Goal: Task Accomplishment & Management: Manage account settings

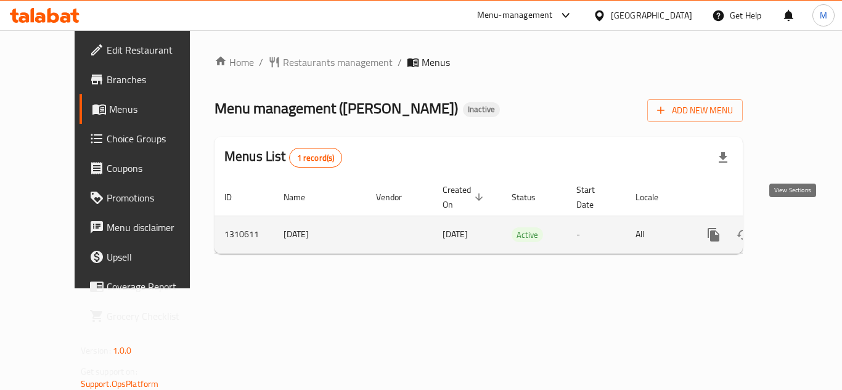
click at [795, 227] on icon "enhanced table" at bounding box center [802, 234] width 15 height 15
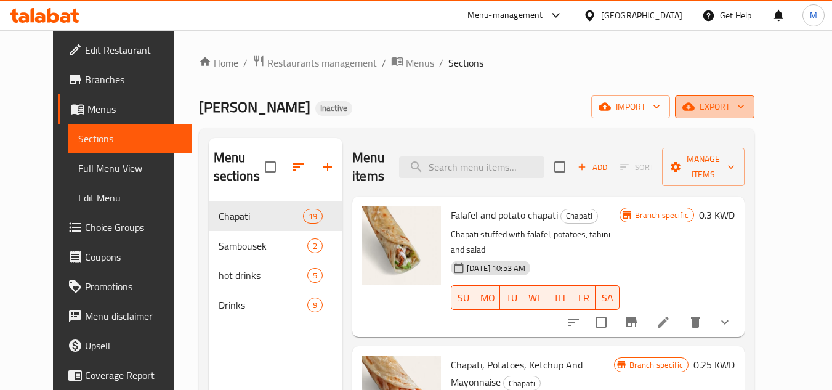
click at [745, 107] on span "export" at bounding box center [715, 106] width 60 height 15
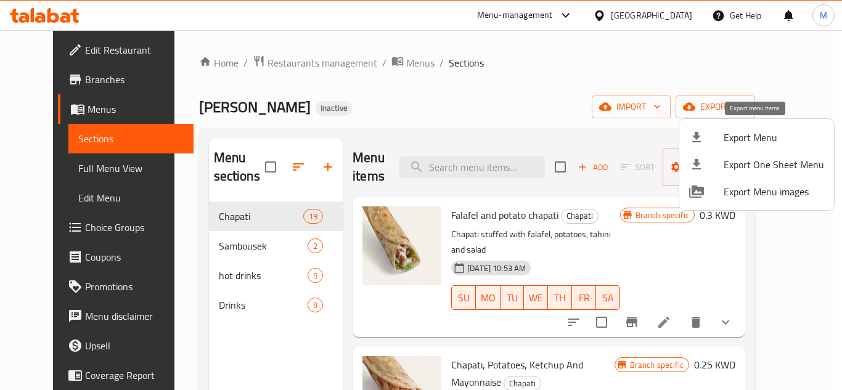
click at [766, 139] on span "Export Menu" at bounding box center [773, 137] width 100 height 15
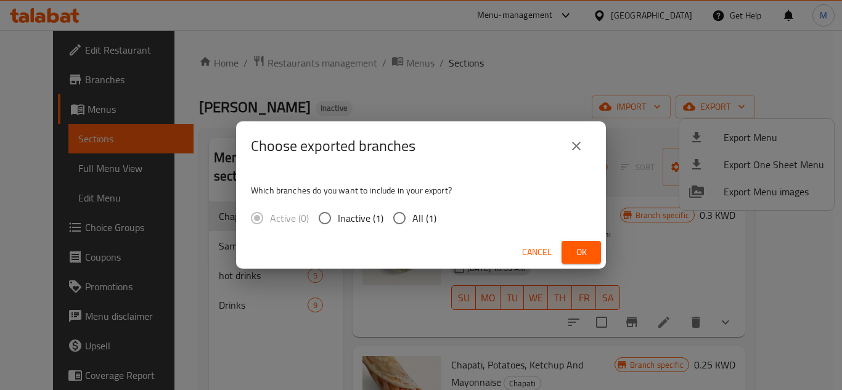
drag, startPoint x: 399, startPoint y: 219, endPoint x: 421, endPoint y: 216, distance: 22.4
click at [399, 219] on input "All (1)" at bounding box center [399, 218] width 26 height 26
radio input "true"
click at [581, 245] on button "Ok" at bounding box center [580, 252] width 39 height 23
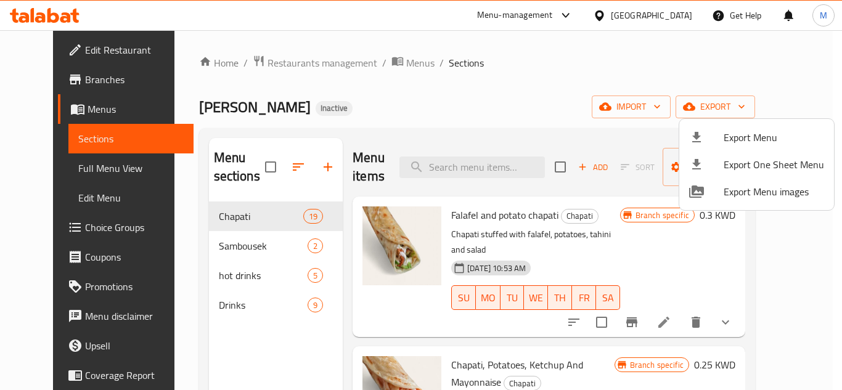
click at [59, 52] on div at bounding box center [421, 195] width 842 height 390
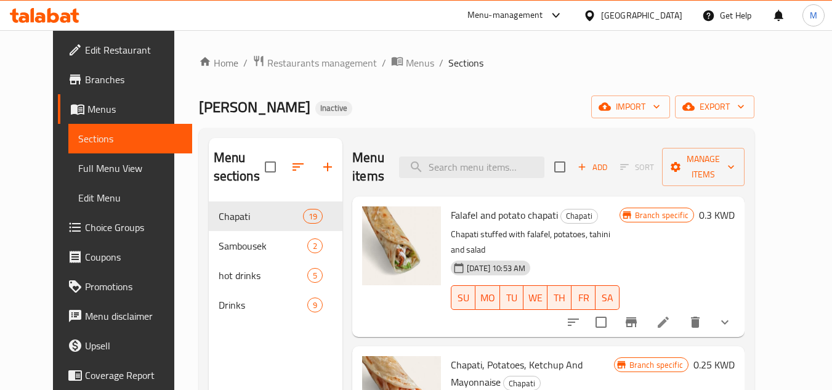
click at [85, 52] on span "Edit Restaurant" at bounding box center [133, 50] width 97 height 15
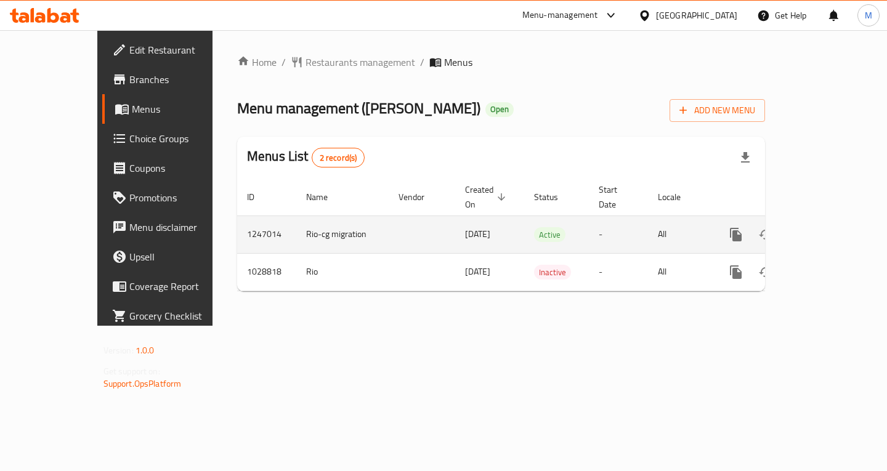
click at [832, 227] on icon "enhanced table" at bounding box center [825, 234] width 15 height 15
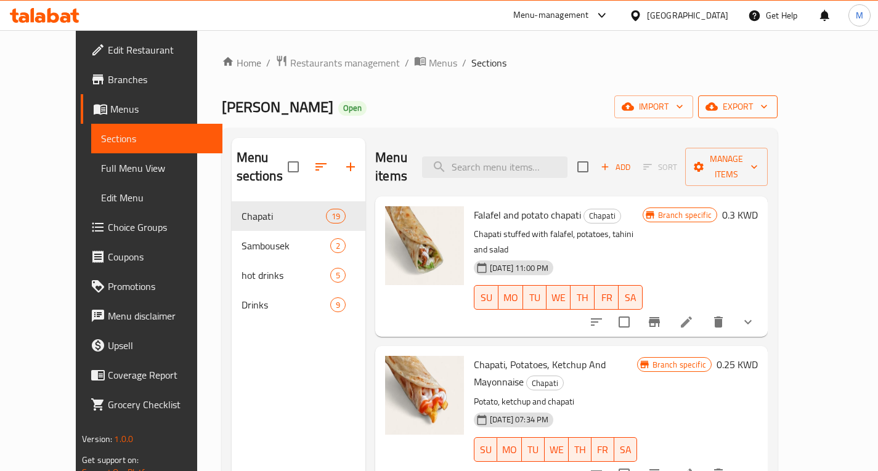
click at [770, 100] on icon "button" at bounding box center [764, 106] width 12 height 12
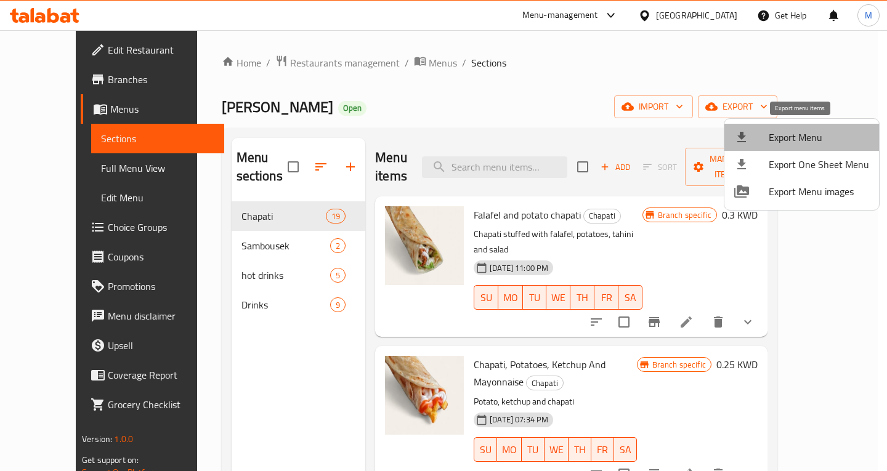
click at [819, 127] on li "Export Menu" at bounding box center [801, 137] width 155 height 27
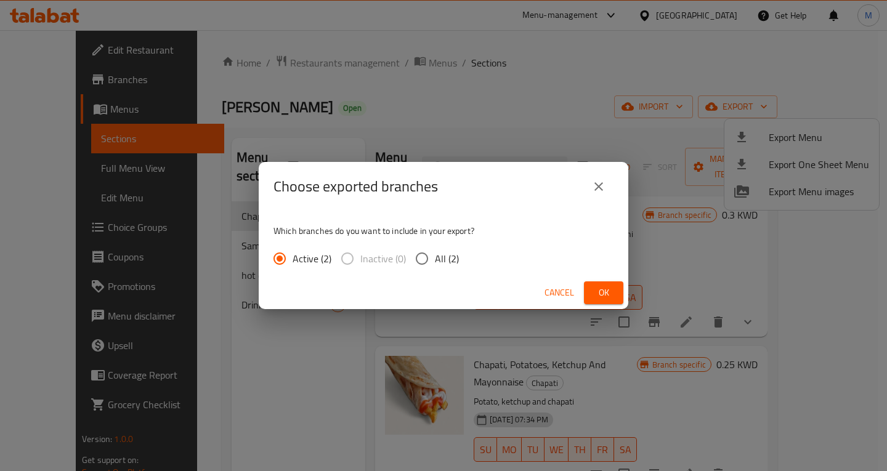
click at [440, 257] on span "All (2)" at bounding box center [447, 258] width 24 height 15
click at [435, 257] on input "All (2)" at bounding box center [422, 259] width 26 height 26
radio input "true"
click at [602, 297] on span "Ok" at bounding box center [604, 292] width 20 height 15
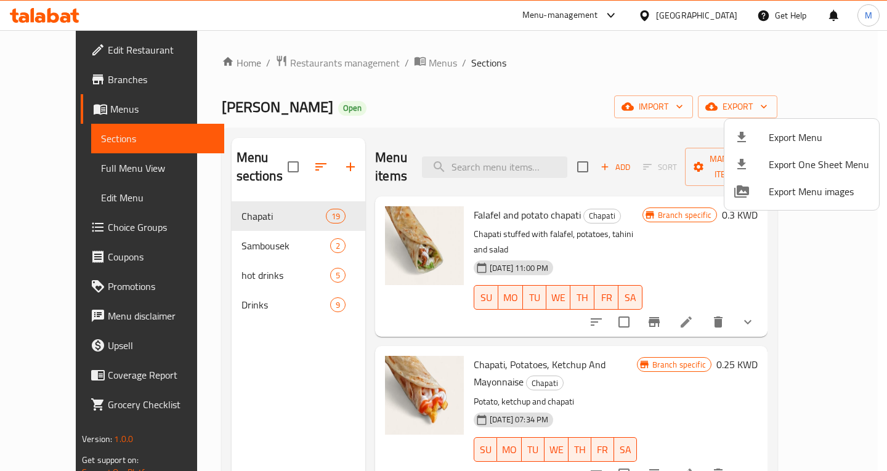
click at [249, 366] on div at bounding box center [443, 235] width 887 height 471
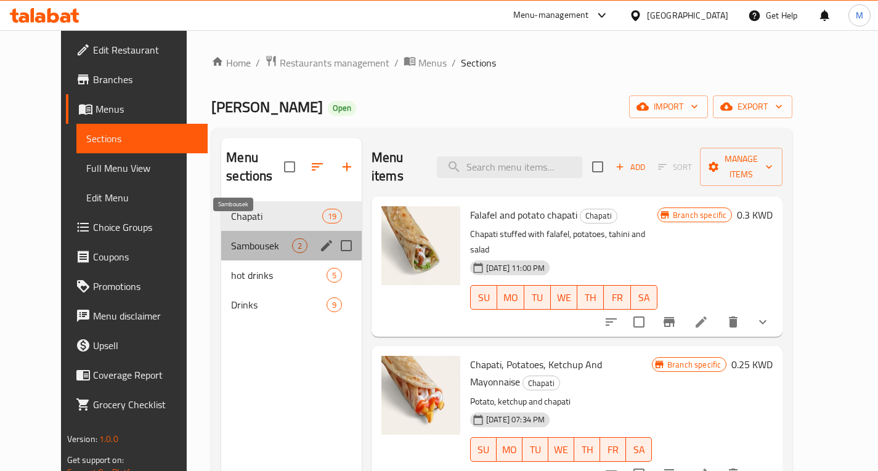
click at [235, 238] on span "Sambousek" at bounding box center [261, 245] width 61 height 15
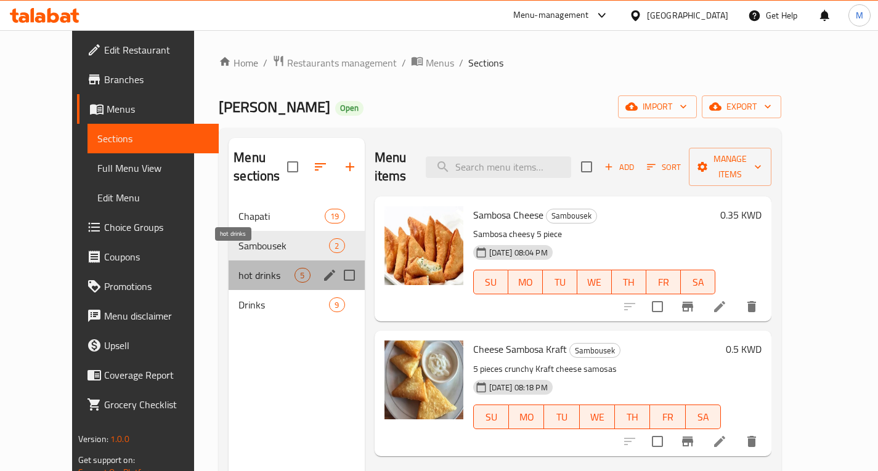
click at [238, 268] on span "hot drinks" at bounding box center [266, 275] width 56 height 15
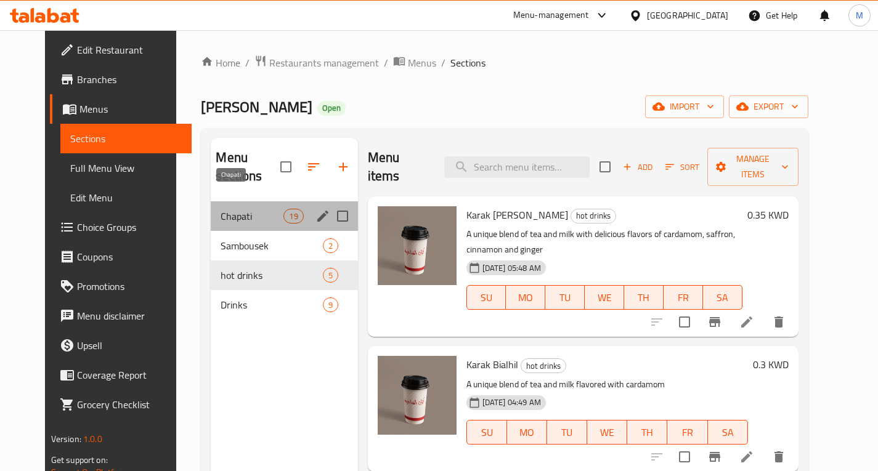
click at [236, 209] on span "Chapati" at bounding box center [252, 216] width 63 height 15
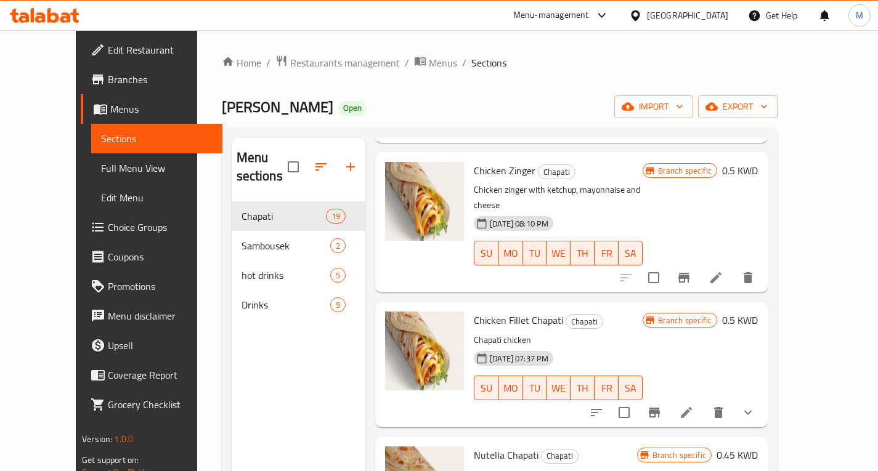
scroll to position [2117, 0]
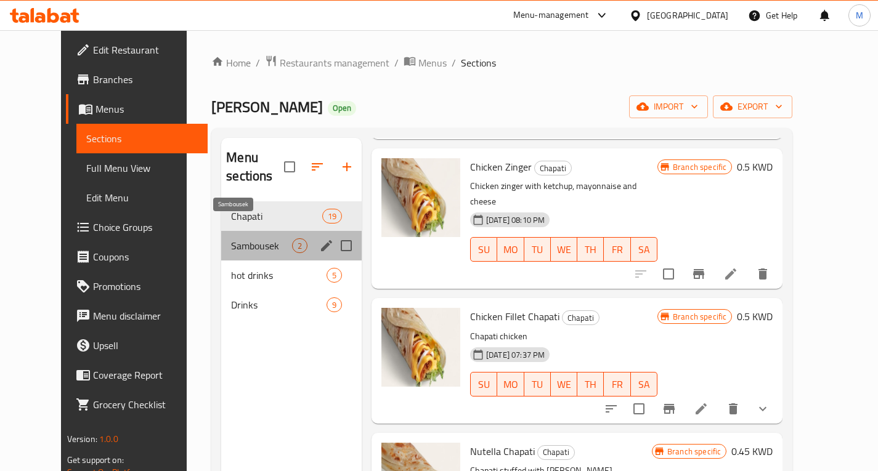
click at [231, 238] on span "Sambousek" at bounding box center [261, 245] width 61 height 15
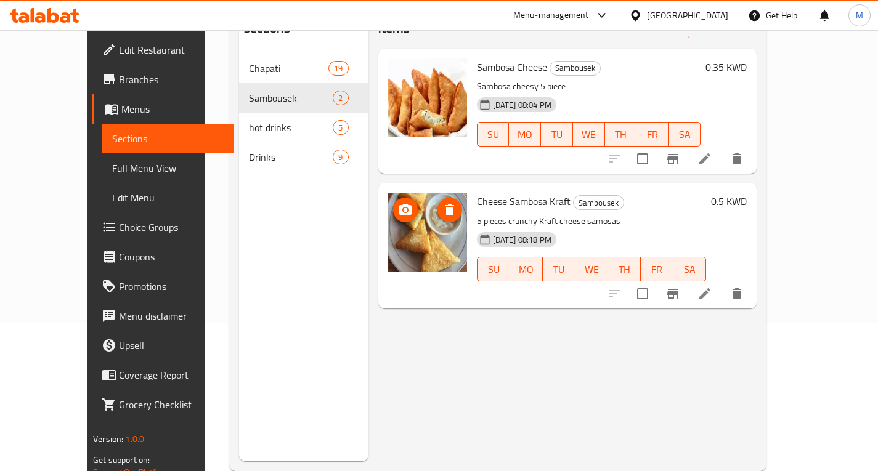
scroll to position [172, 0]
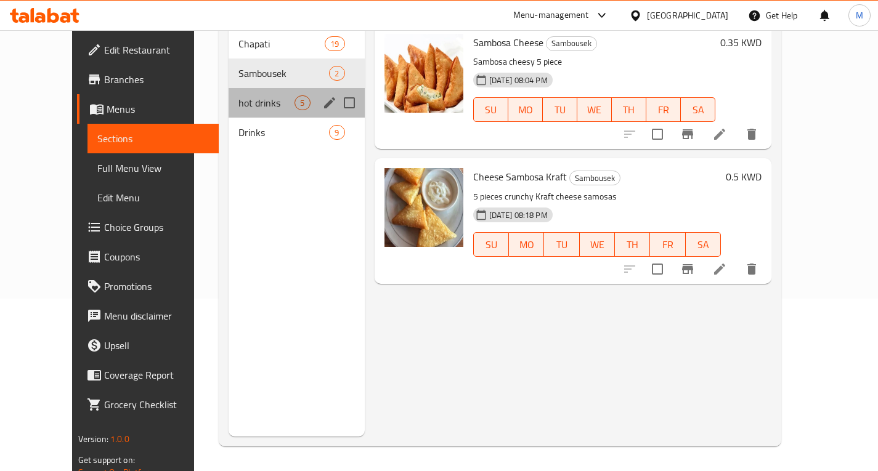
click at [230, 94] on div "hot drinks 5" at bounding box center [297, 103] width 136 height 30
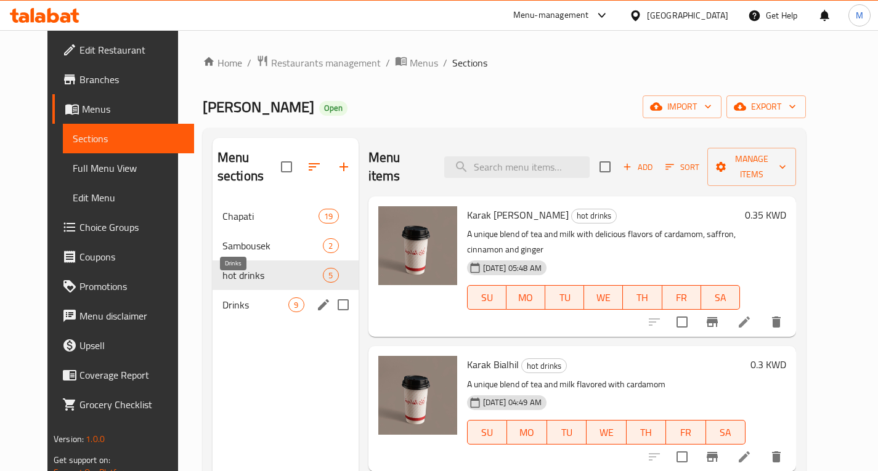
click at [222, 298] on span "Drinks" at bounding box center [255, 305] width 67 height 15
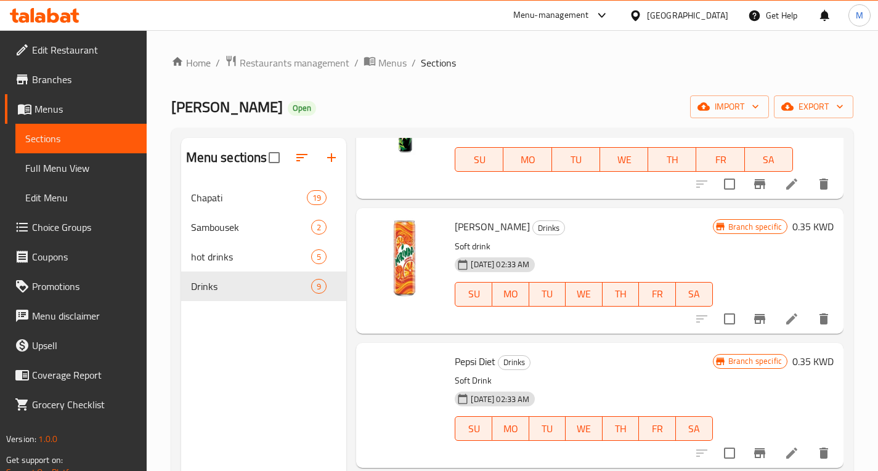
scroll to position [801, 0]
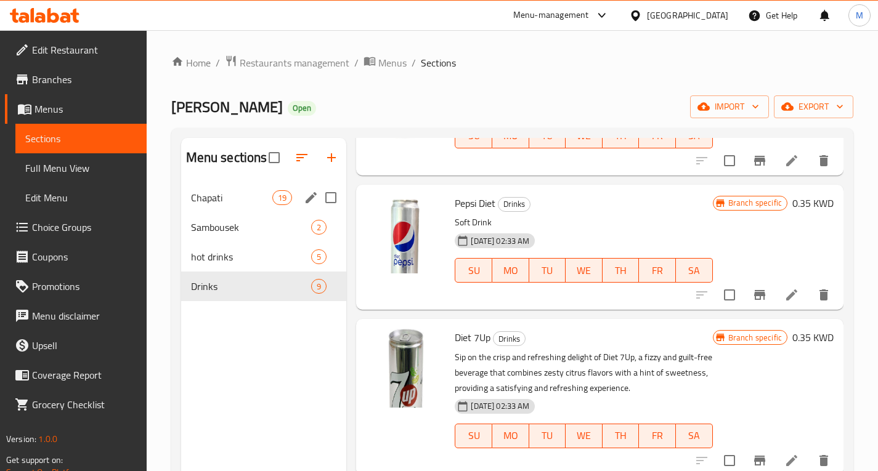
click at [243, 203] on span "Chapati" at bounding box center [232, 197] width 82 height 15
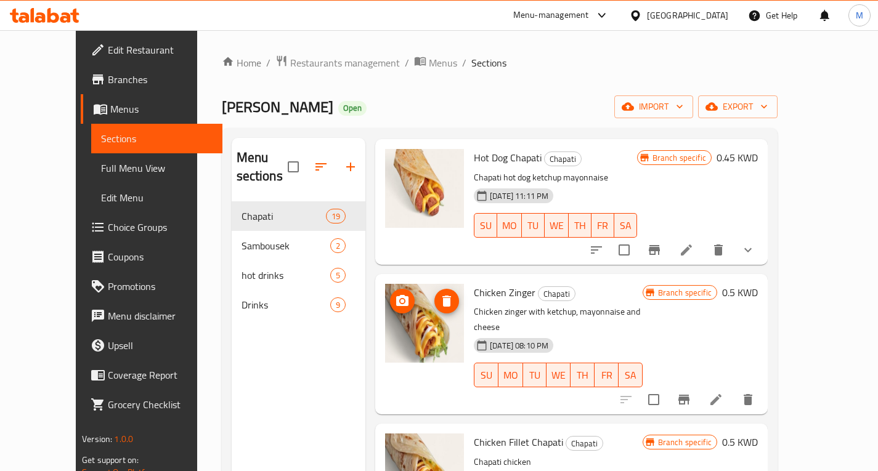
scroll to position [2033, 0]
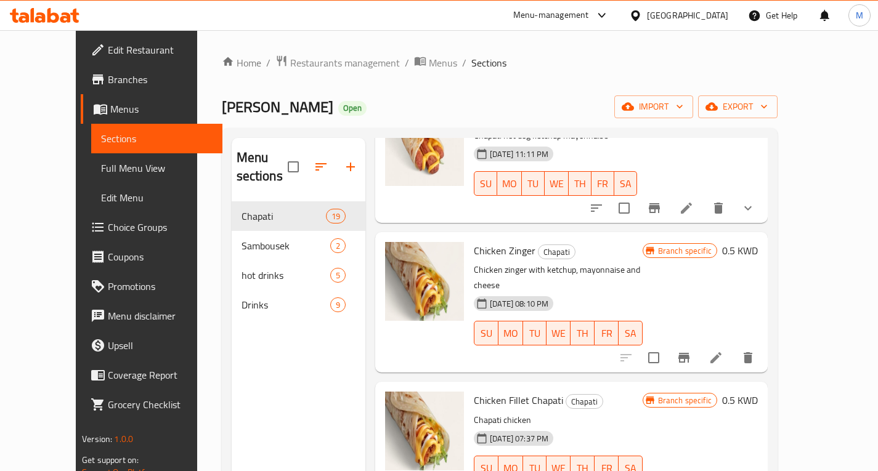
click at [717, 14] on div "Kuwait" at bounding box center [687, 16] width 81 height 14
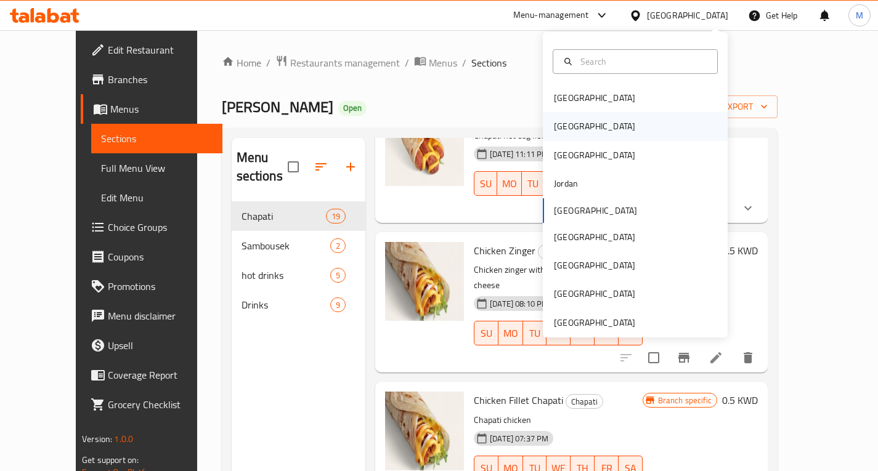
click at [572, 124] on div "[GEOGRAPHIC_DATA]" at bounding box center [594, 126] width 101 height 28
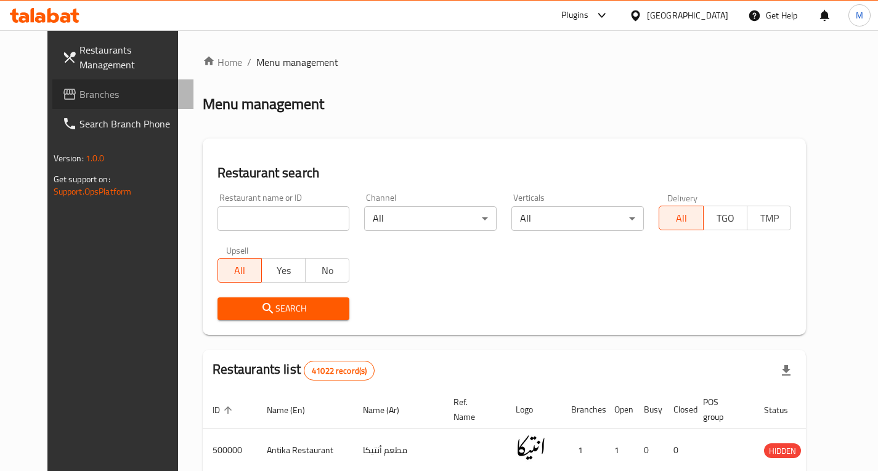
click at [79, 97] on span "Branches" at bounding box center [131, 94] width 105 height 15
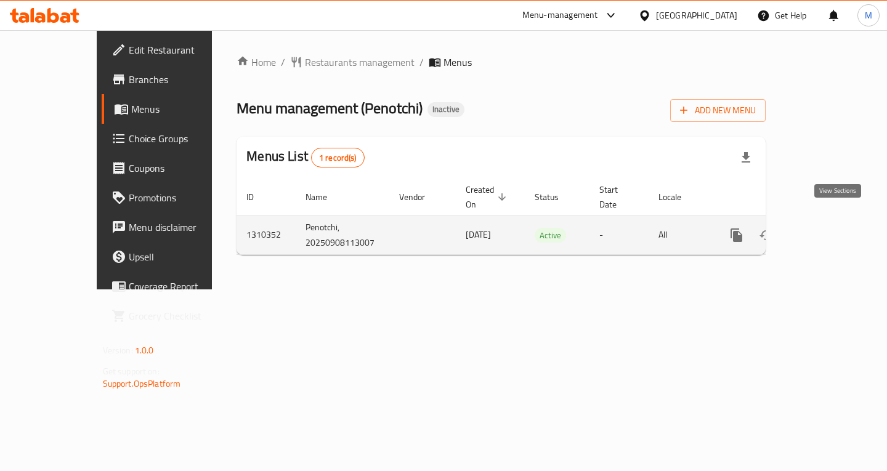
click at [833, 228] on icon "enhanced table" at bounding box center [825, 235] width 15 height 15
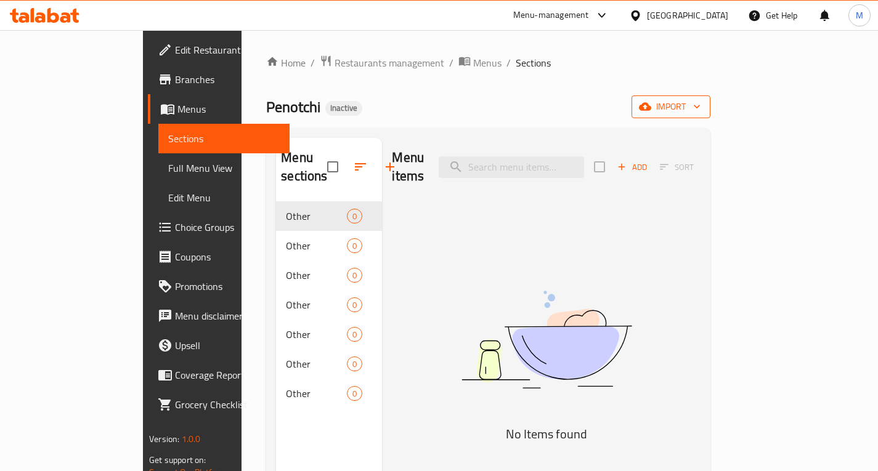
click at [700, 105] on span "import" at bounding box center [670, 106] width 59 height 15
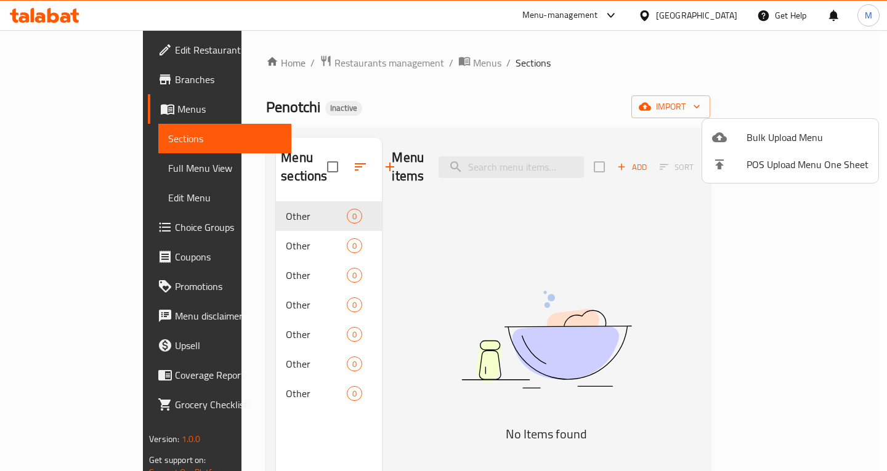
click at [382, 63] on div at bounding box center [443, 235] width 887 height 471
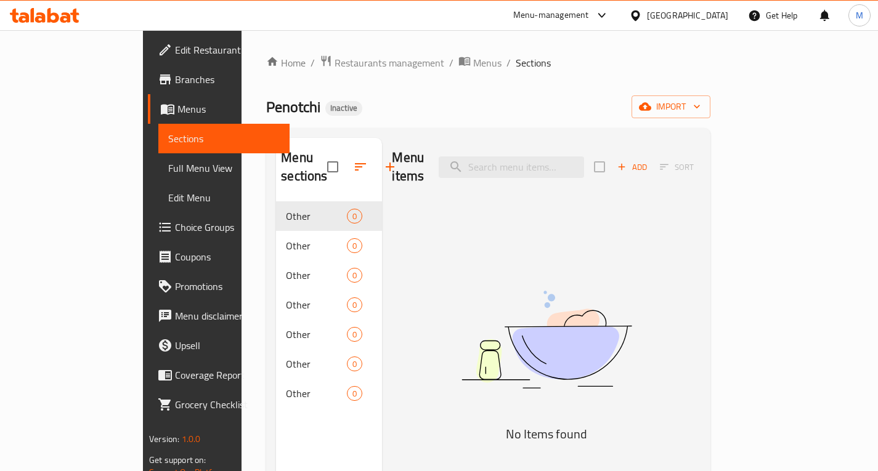
click at [473, 63] on span "Menus" at bounding box center [487, 62] width 28 height 15
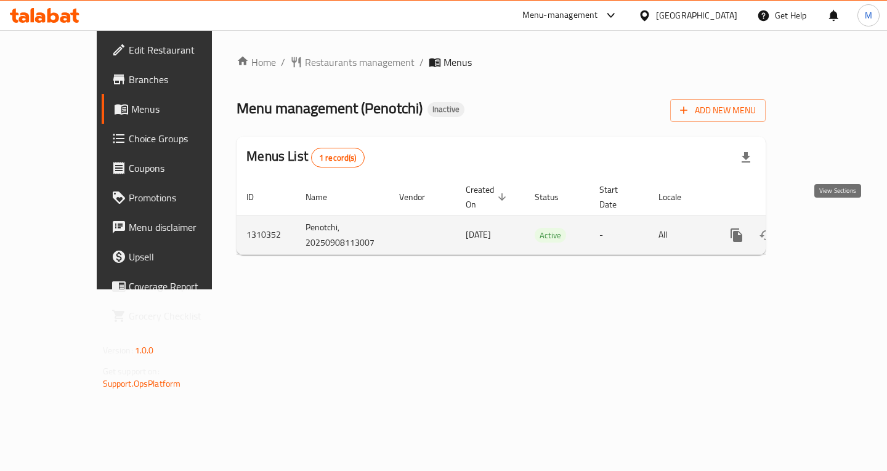
click at [840, 221] on link "enhanced table" at bounding box center [826, 236] width 30 height 30
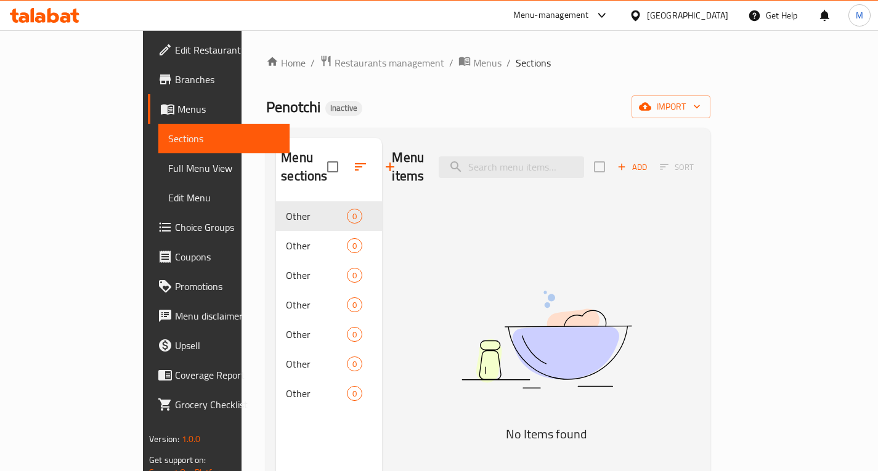
click at [168, 168] on span "Full Menu View" at bounding box center [224, 168] width 112 height 15
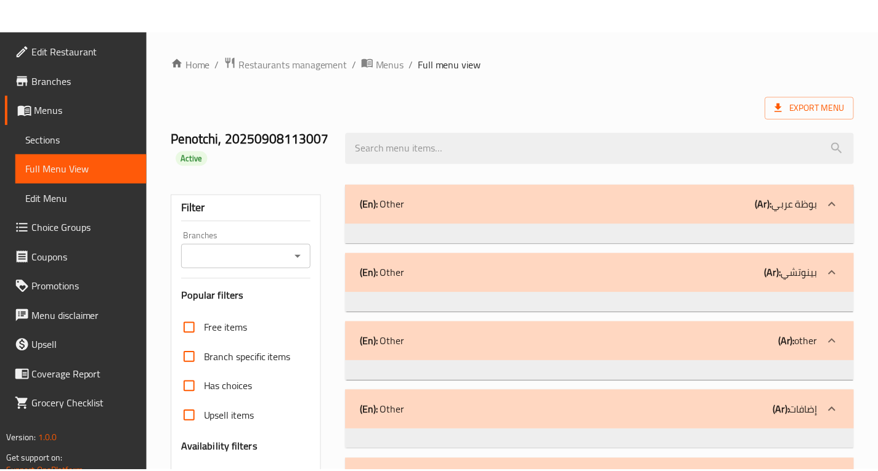
scroll to position [211, 0]
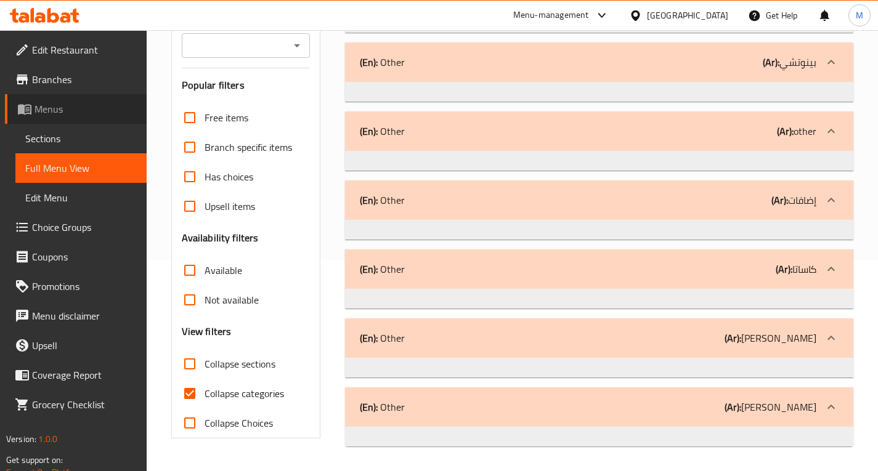
click at [59, 109] on span "Menus" at bounding box center [85, 109] width 102 height 15
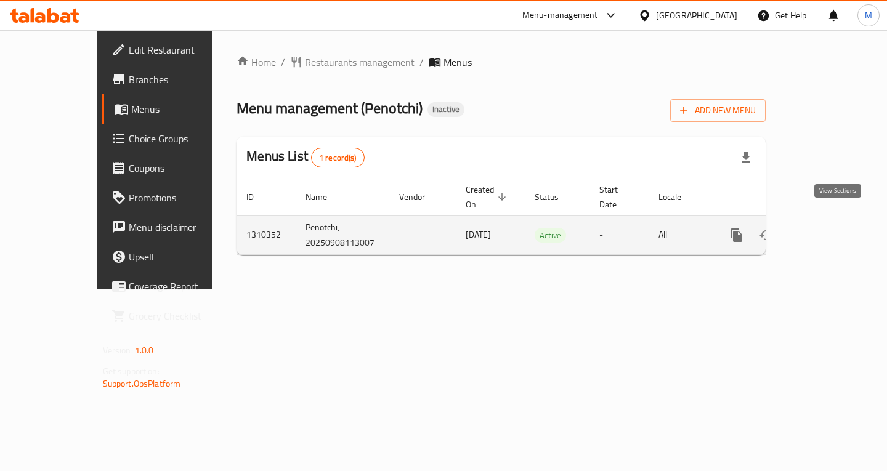
click at [831, 230] on icon "enhanced table" at bounding box center [825, 235] width 11 height 11
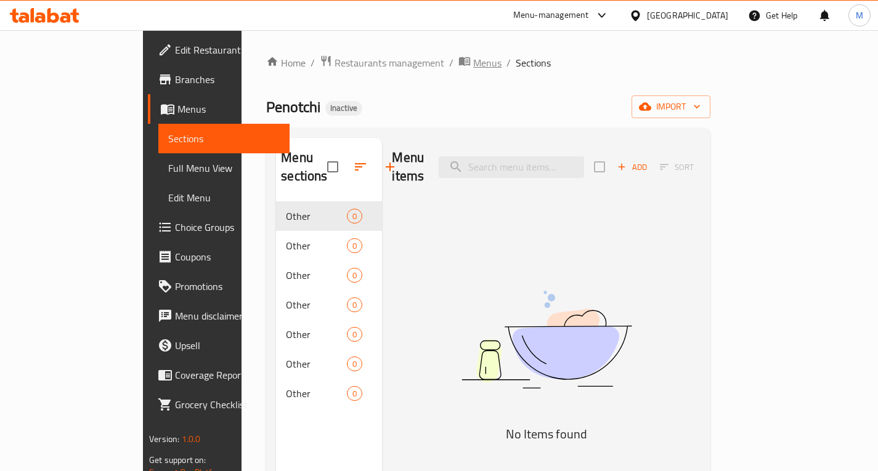
click at [473, 60] on span "Menus" at bounding box center [487, 62] width 28 height 15
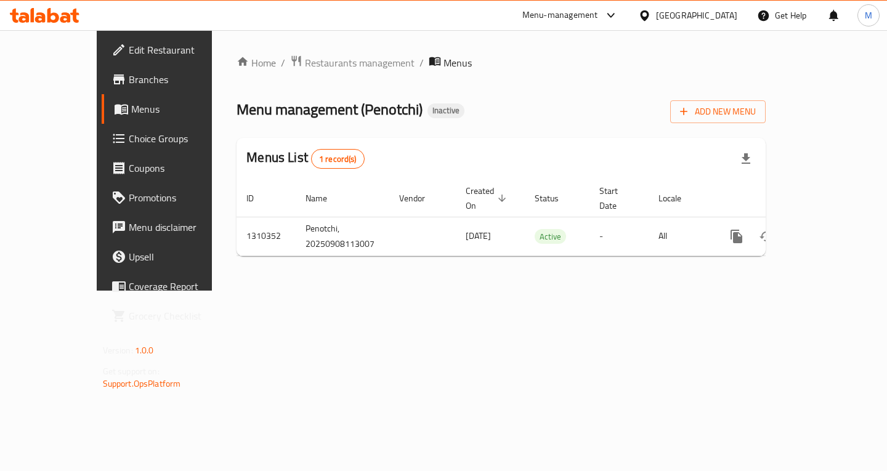
click at [129, 47] on span "Edit Restaurant" at bounding box center [182, 50] width 106 height 15
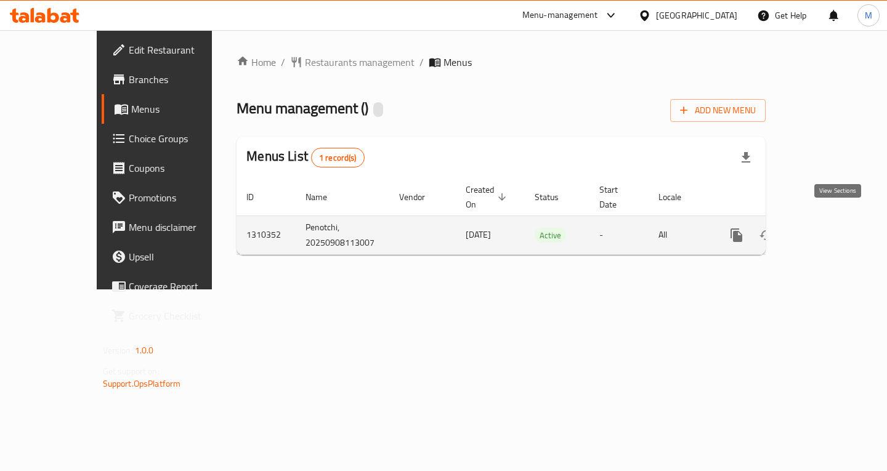
click at [833, 229] on icon "enhanced table" at bounding box center [825, 235] width 15 height 15
